Goal: Task Accomplishment & Management: Manage account settings

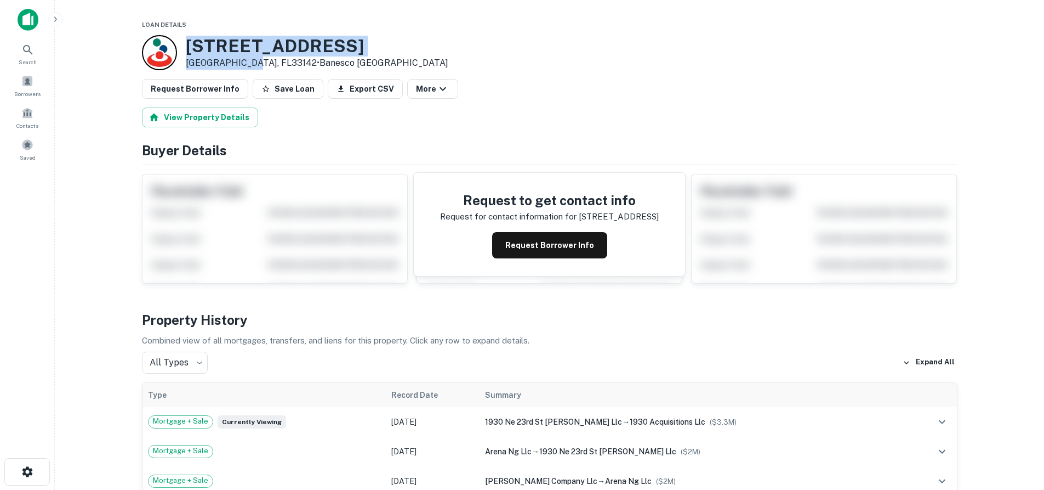
drag, startPoint x: 186, startPoint y: 42, endPoint x: 250, endPoint y: 69, distance: 69.5
click at [250, 69] on div "1930 NW 23RD ST Miami, FL33142 • Banesco USA" at bounding box center [317, 53] width 263 height 34
copy div "1930 NW 23RD ST Miami, FL33142"
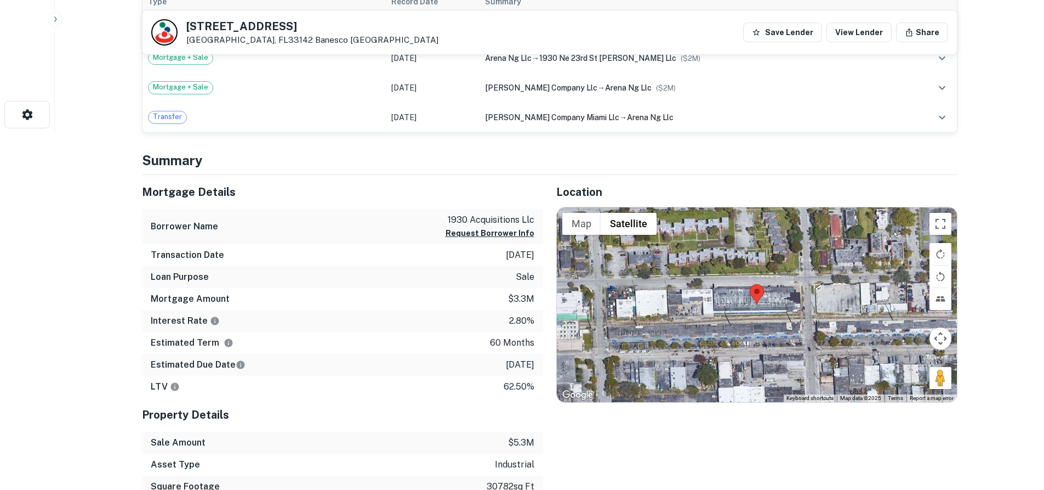
scroll to position [384, 0]
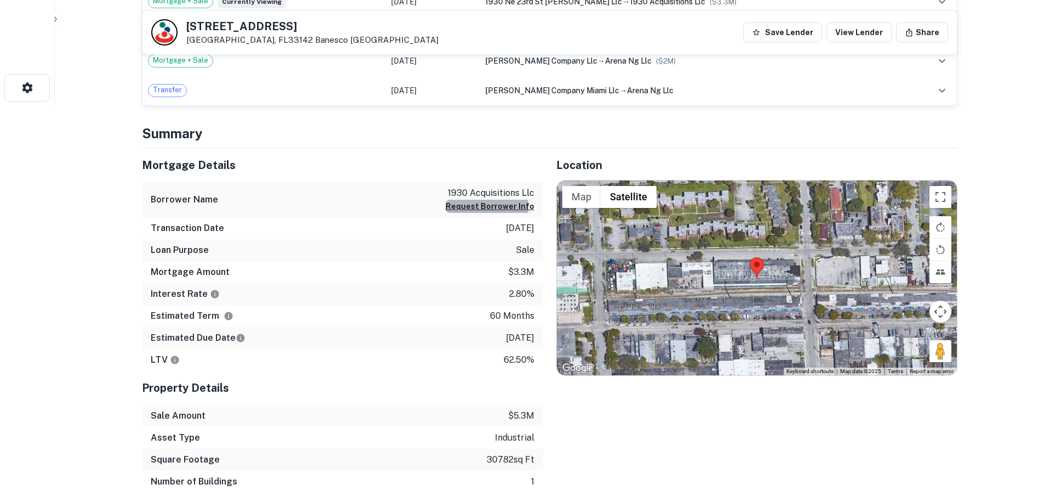
click at [478, 207] on button "Request Borrower Info" at bounding box center [490, 206] width 89 height 13
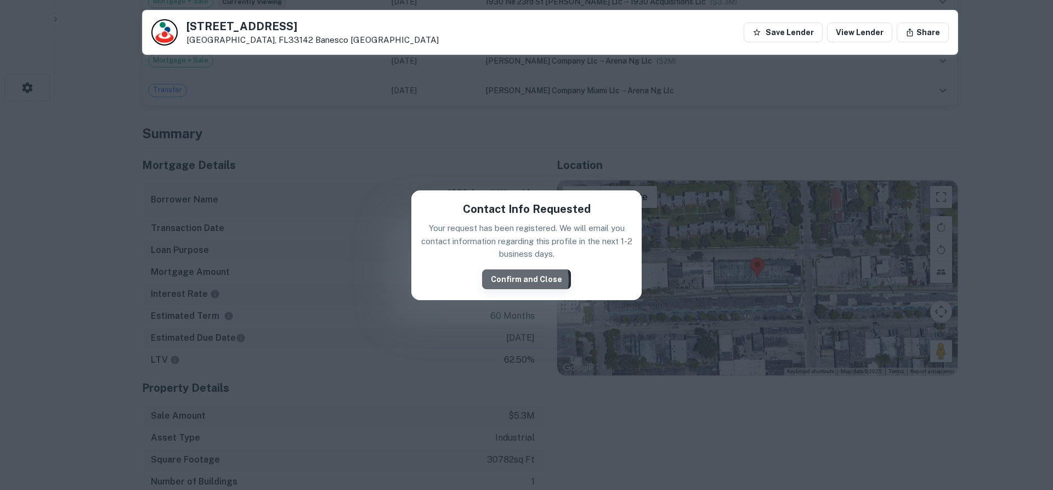
click at [518, 280] on button "Confirm and Close" at bounding box center [526, 279] width 89 height 20
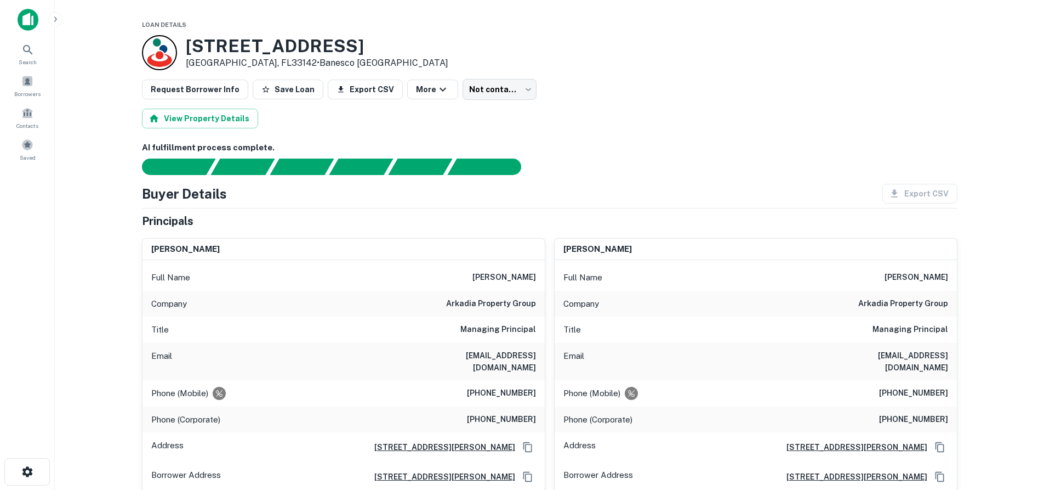
scroll to position [55, 0]
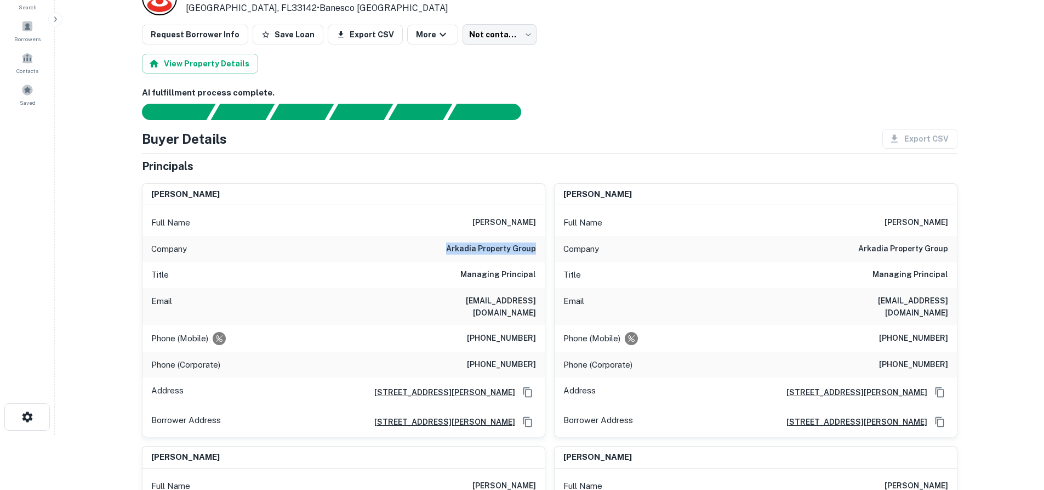
drag, startPoint x: 450, startPoint y: 248, endPoint x: 536, endPoint y: 243, distance: 86.8
click at [536, 243] on div "Company arkadia property group" at bounding box center [344, 249] width 402 height 26
copy h6 "arkadia property group"
